Goal: Task Accomplishment & Management: Manage account settings

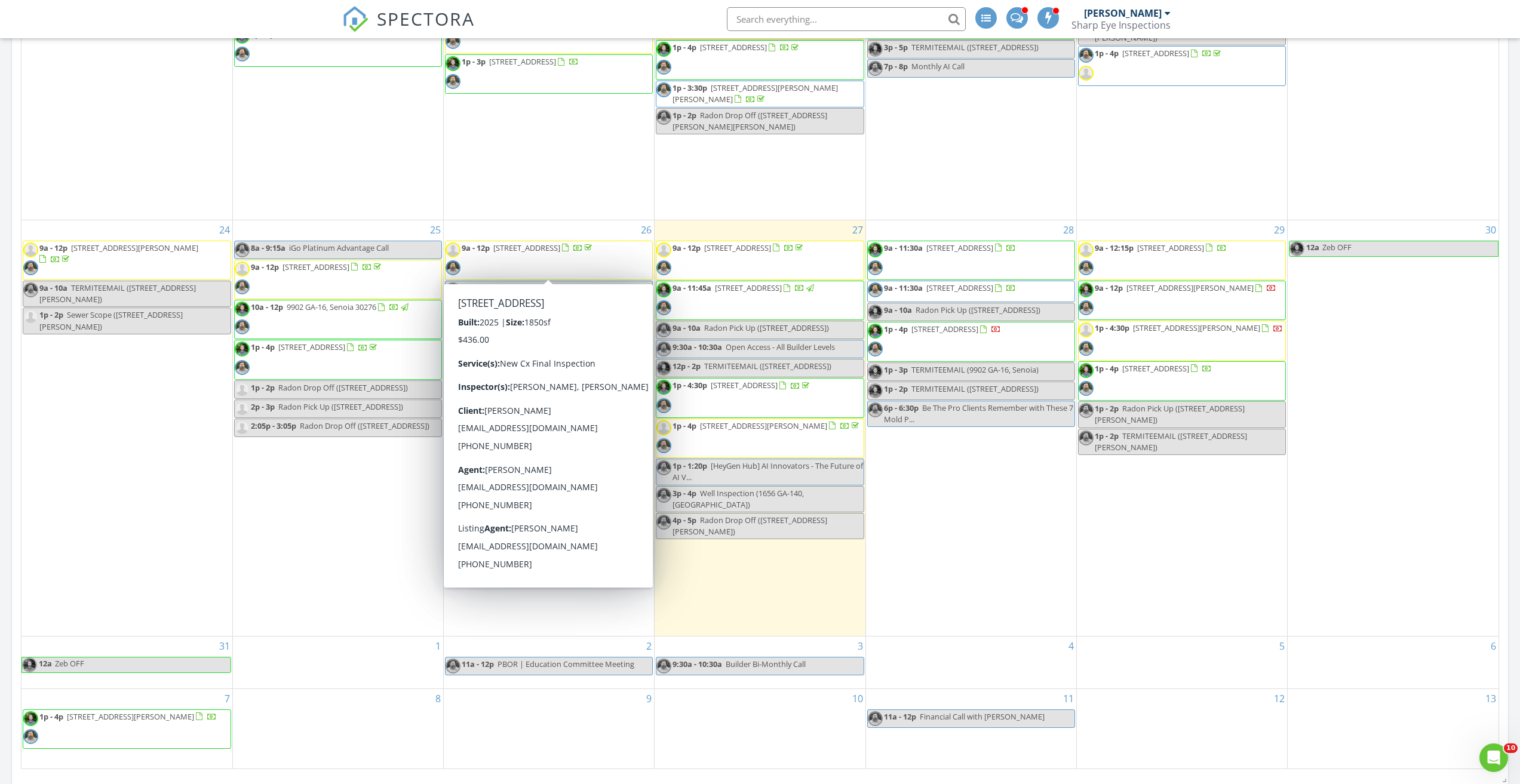
scroll to position [418, 0]
click at [995, 563] on div "28 9a - 11:30a 65 Harmony Wds Ln, Dallas 30157 9a - 11:30a 822 Pine Way, Dallas…" at bounding box center [971, 426] width 210 height 415
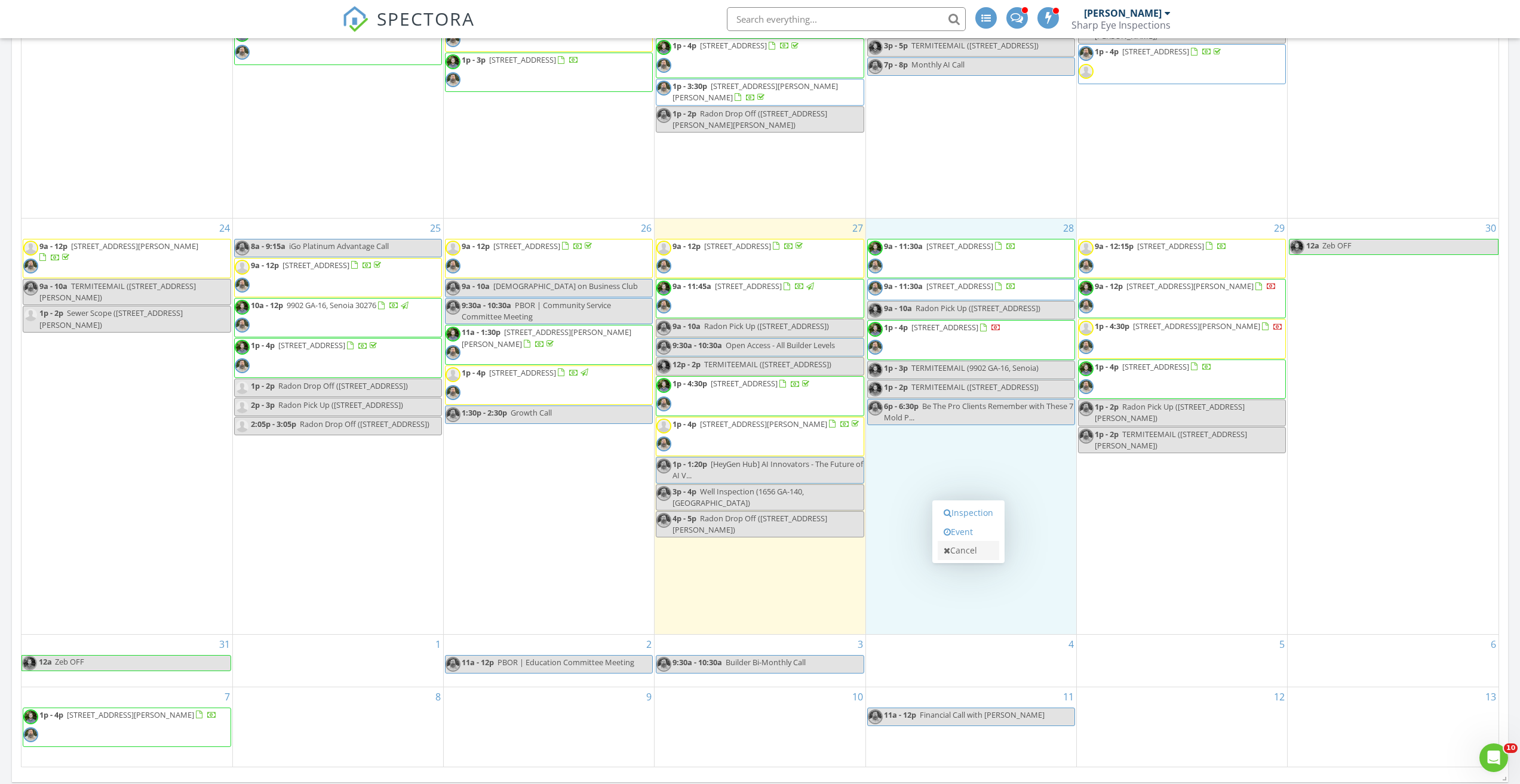
click at [992, 558] on link "Cancel" at bounding box center [968, 550] width 62 height 19
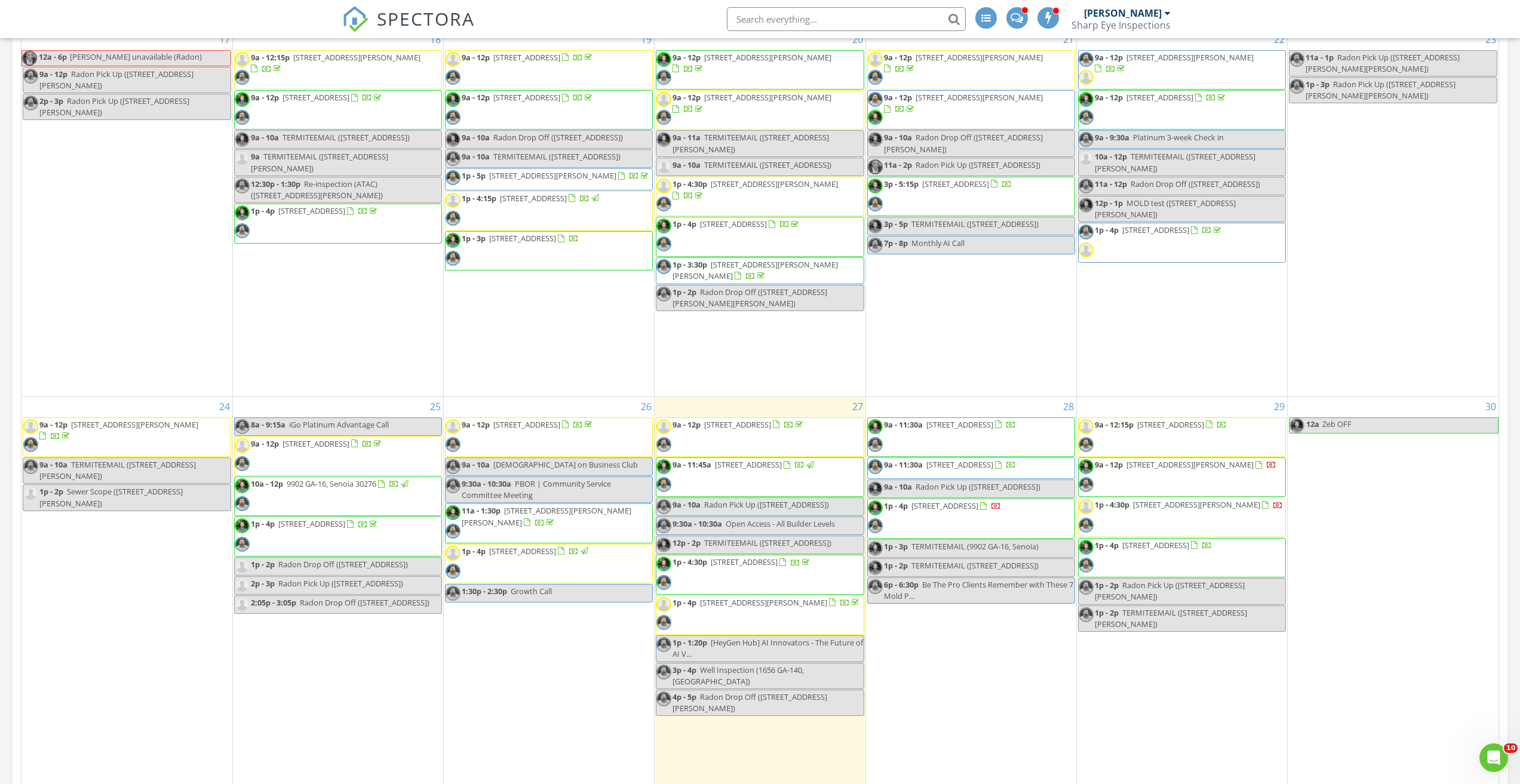
scroll to position [478, 0]
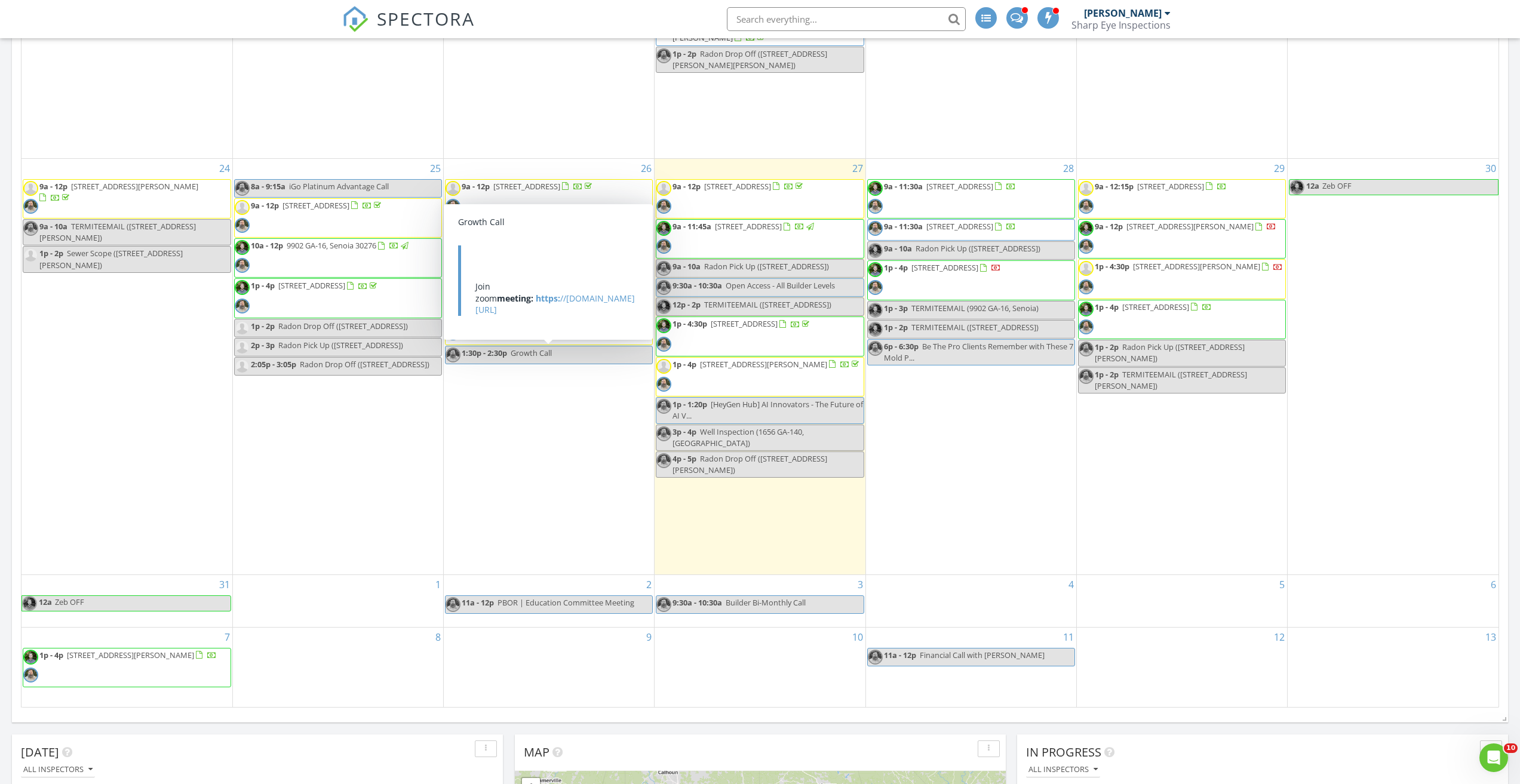
click at [372, 522] on div "25 8a - 9:15a iGo Platinum Advantage Call 9a - 12p 114 Breckenridge Dr, Canton …" at bounding box center [337, 366] width 210 height 415
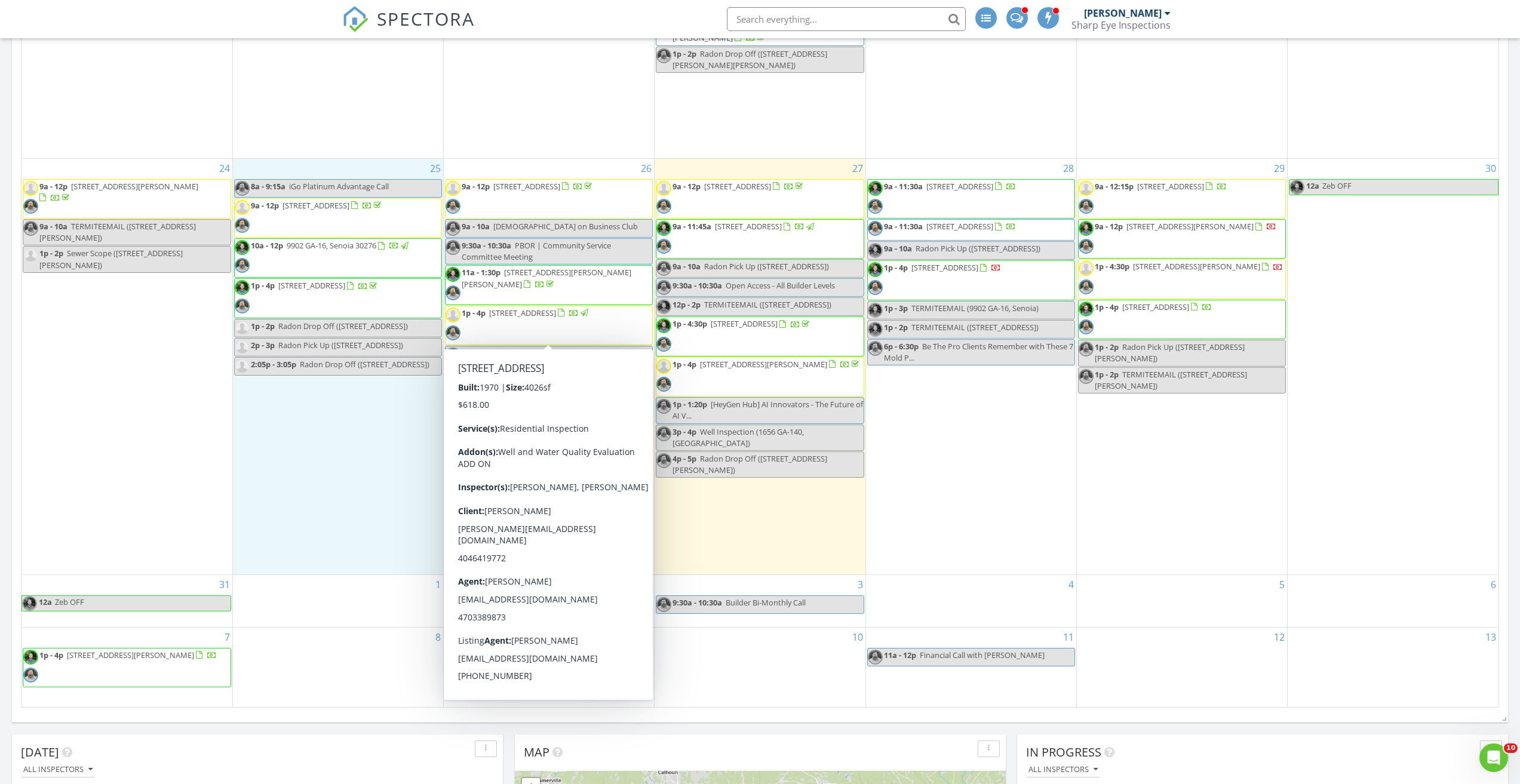
click at [541, 317] on span "2716 Hwy 16, Carrollton 30116" at bounding box center [523, 312] width 67 height 11
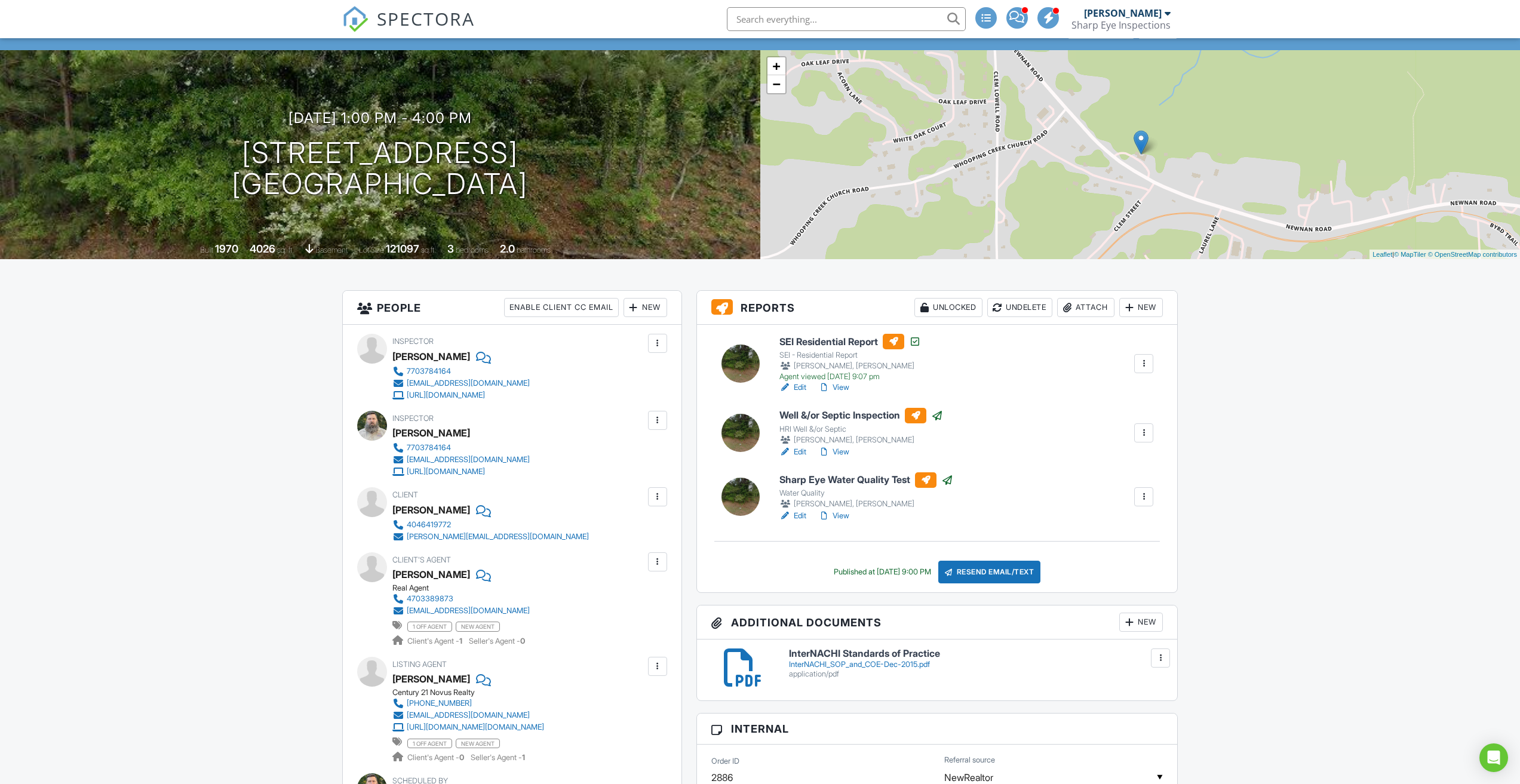
click at [839, 452] on link "View" at bounding box center [833, 452] width 31 height 12
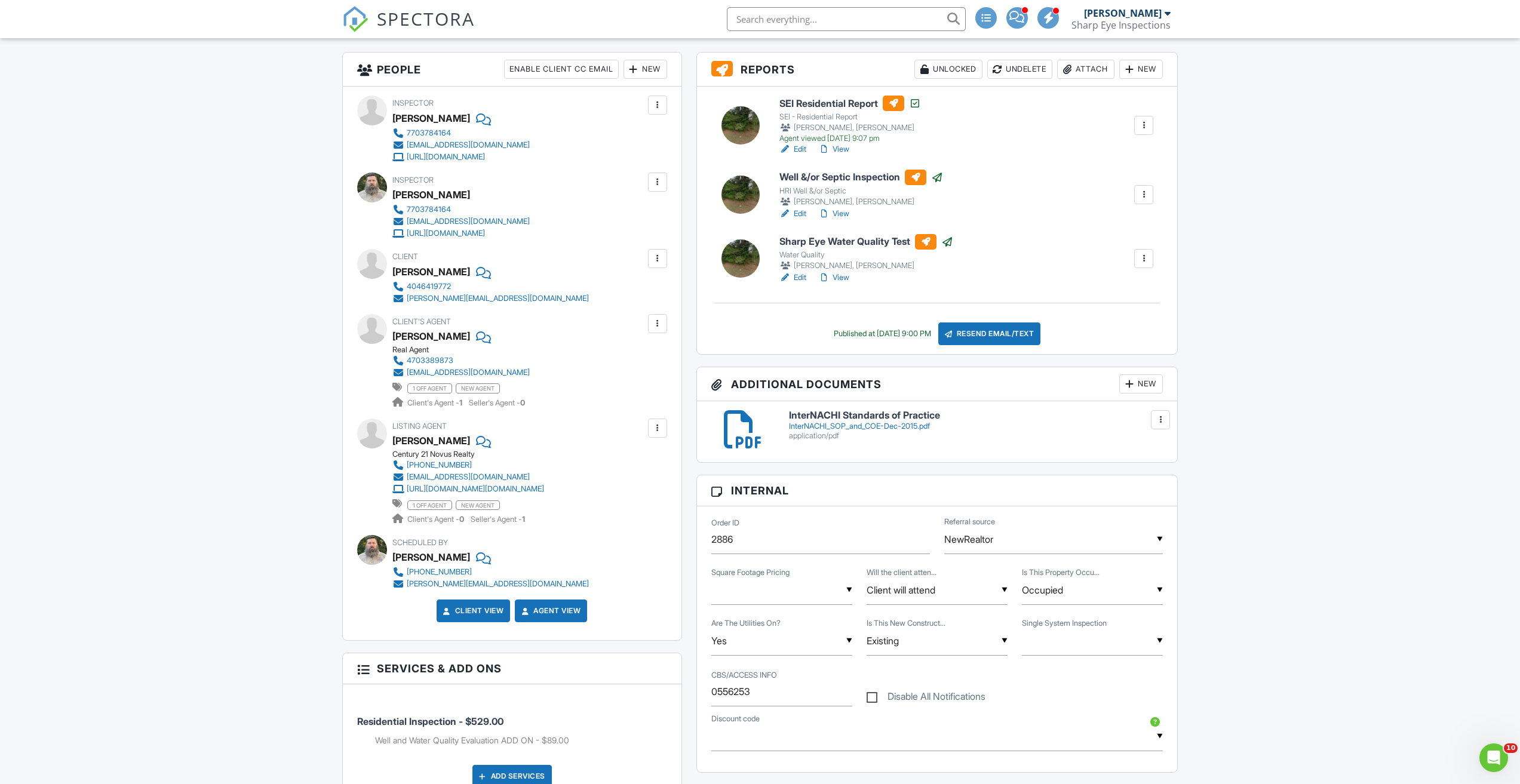
scroll to position [299, 0]
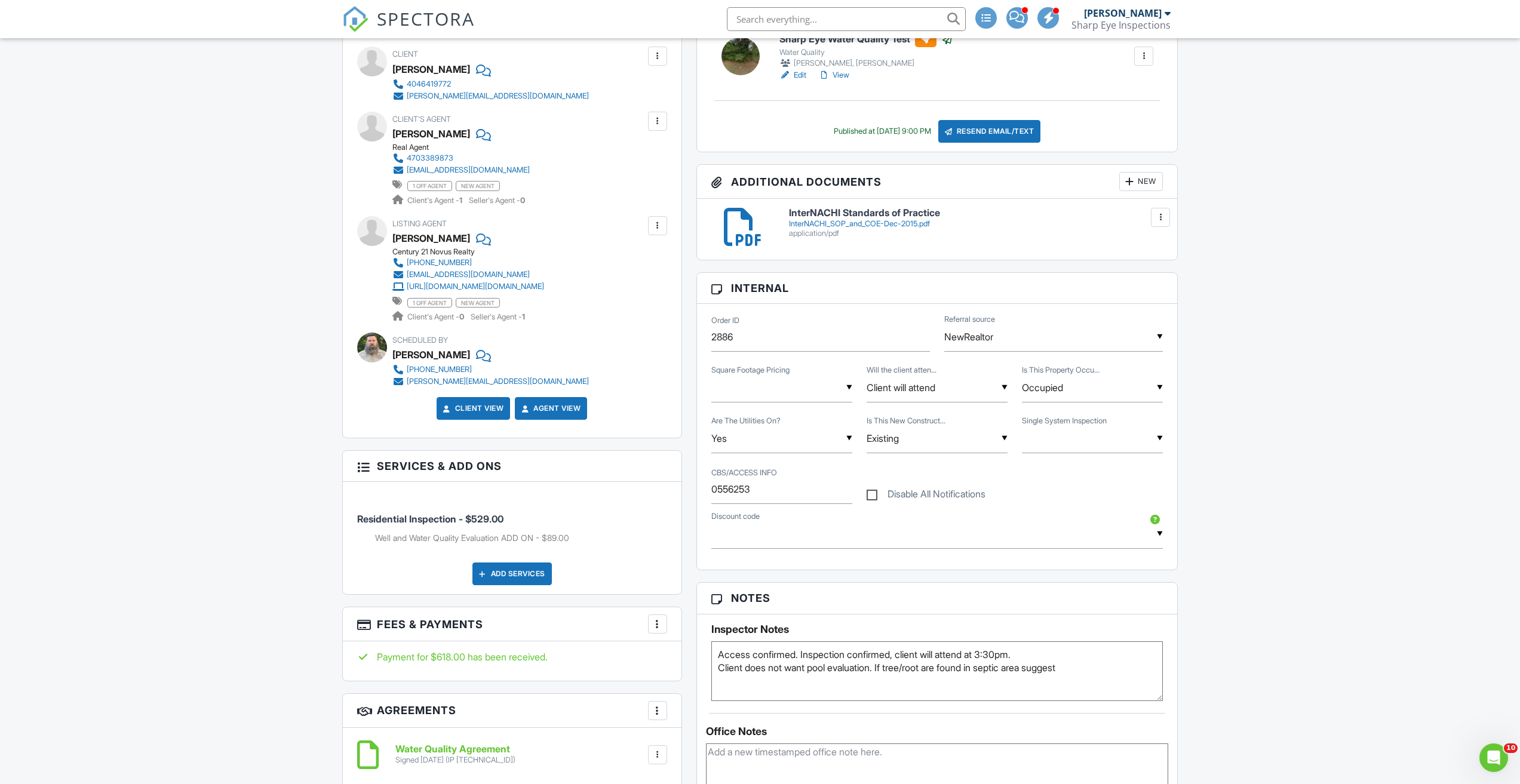
scroll to position [196, 0]
